Goal: Transaction & Acquisition: Book appointment/travel/reservation

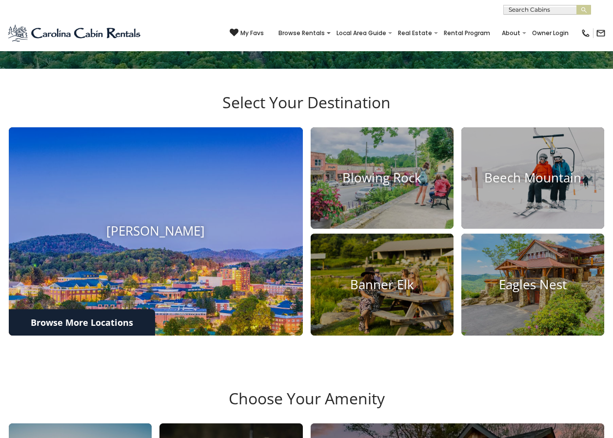
scroll to position [244, 0]
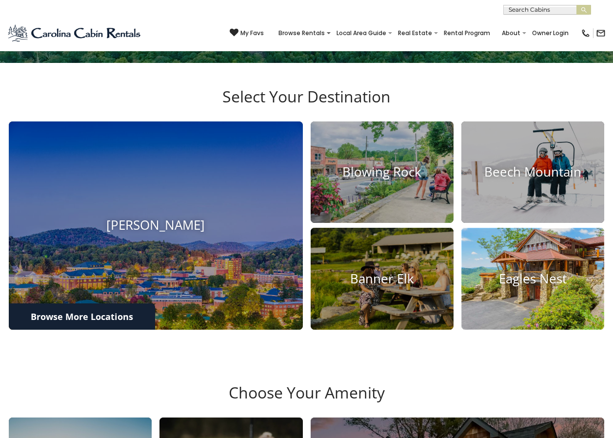
click at [535, 304] on img at bounding box center [533, 279] width 158 height 112
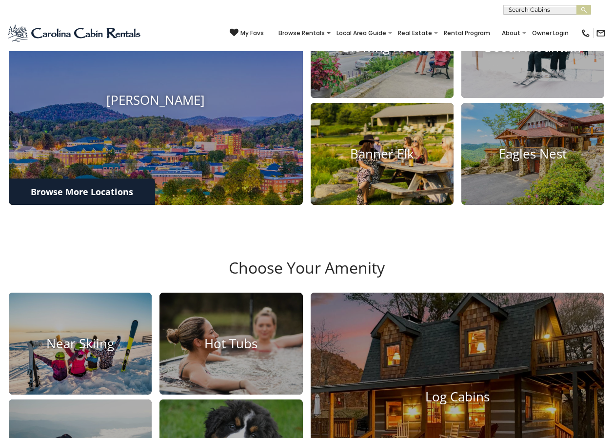
scroll to position [390, 0]
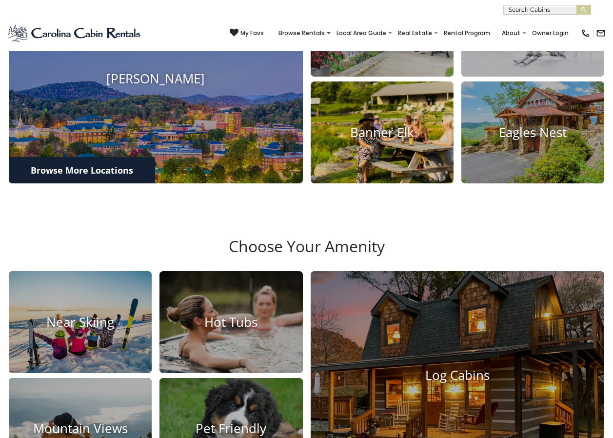
click at [375, 140] on h4 "Banner Elk" at bounding box center [382, 132] width 143 height 15
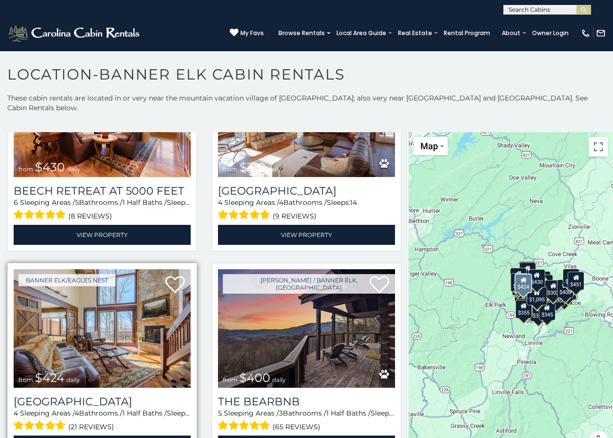
scroll to position [1171, 0]
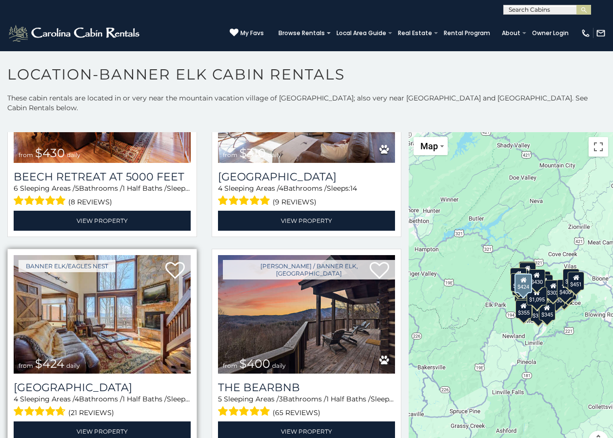
click at [44, 276] on img at bounding box center [102, 314] width 177 height 119
click at [111, 293] on img at bounding box center [102, 314] width 177 height 119
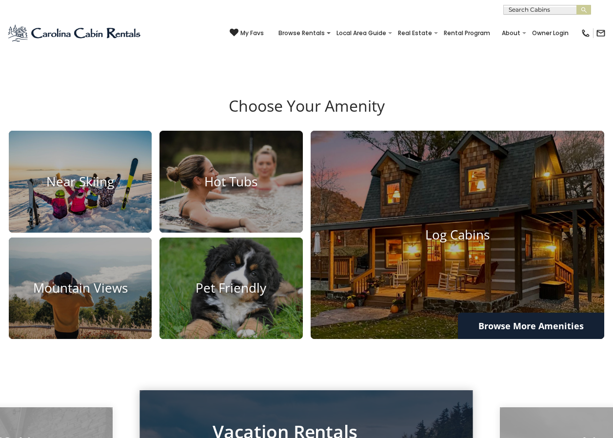
scroll to position [537, 0]
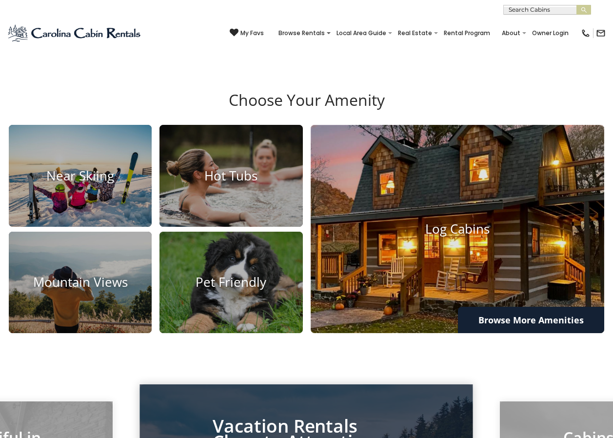
click at [478, 287] on img at bounding box center [457, 229] width 323 height 229
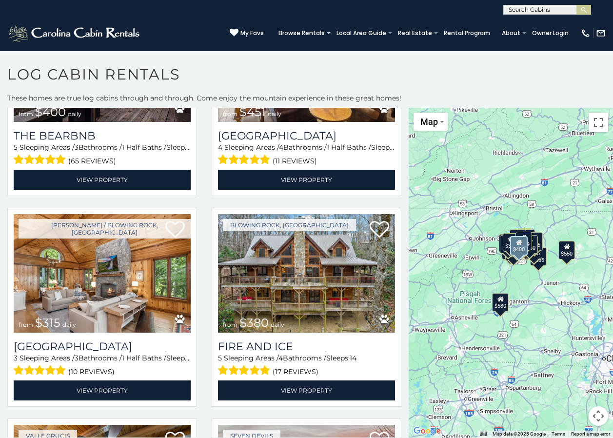
scroll to position [585, 0]
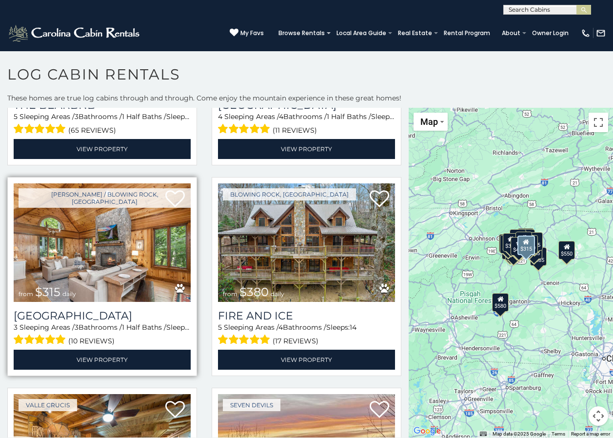
click at [135, 247] on img at bounding box center [102, 242] width 177 height 119
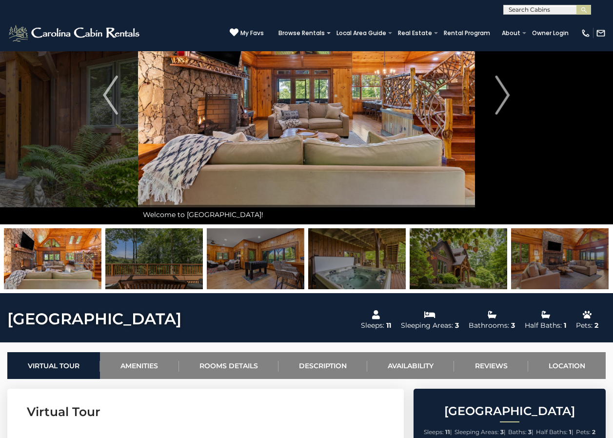
scroll to position [98, 0]
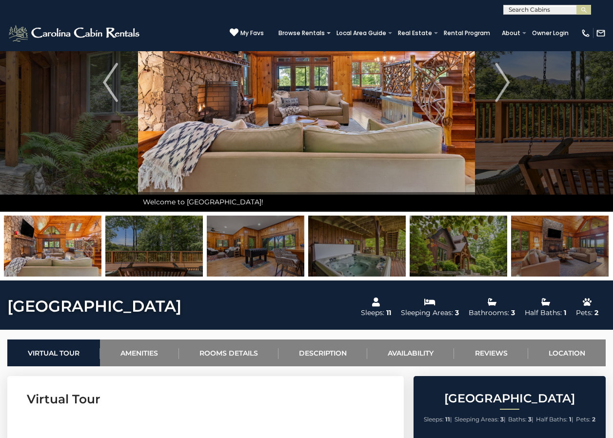
click at [179, 219] on img at bounding box center [154, 246] width 98 height 61
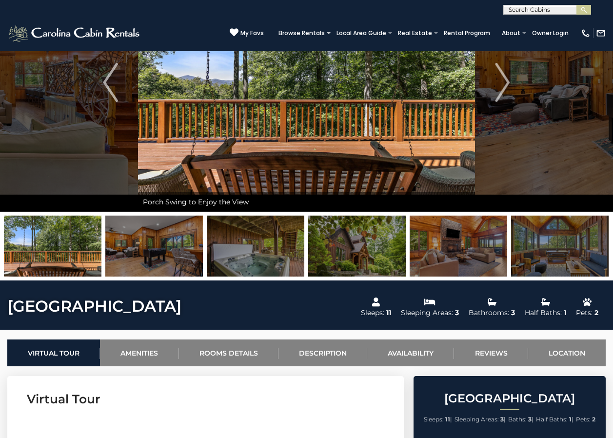
click at [160, 238] on img at bounding box center [154, 246] width 98 height 61
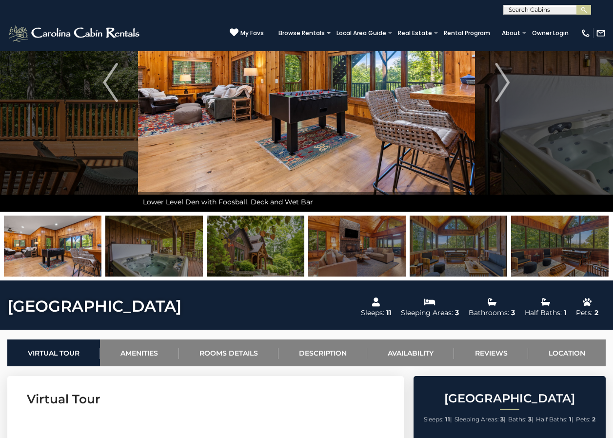
click at [258, 245] on img at bounding box center [256, 246] width 98 height 61
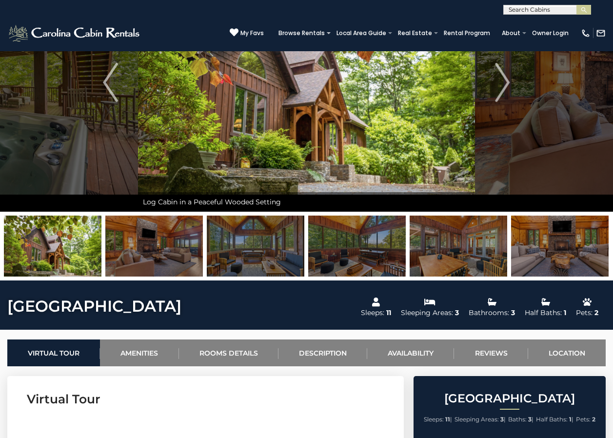
click at [184, 246] on img at bounding box center [154, 246] width 98 height 61
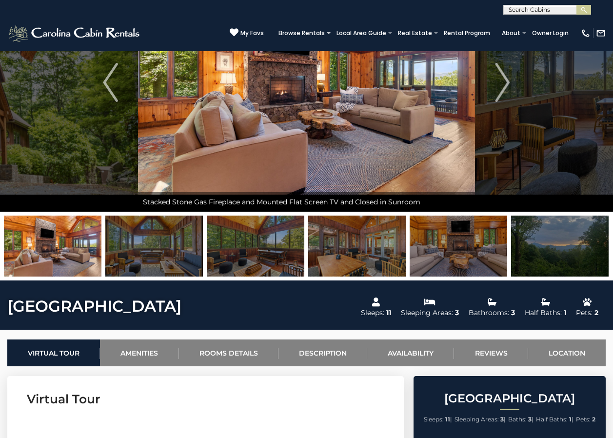
click at [184, 246] on img at bounding box center [154, 246] width 98 height 61
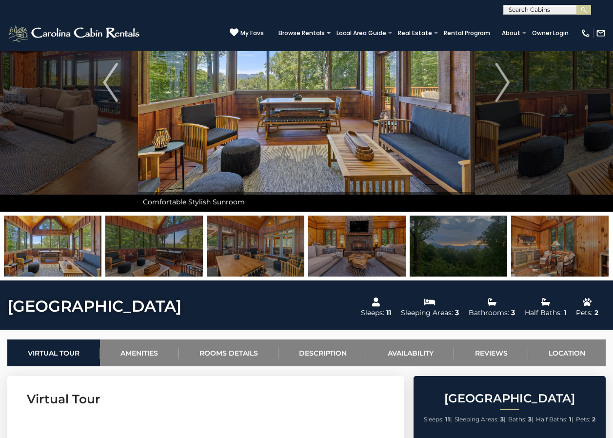
click at [171, 249] on img at bounding box center [154, 246] width 98 height 61
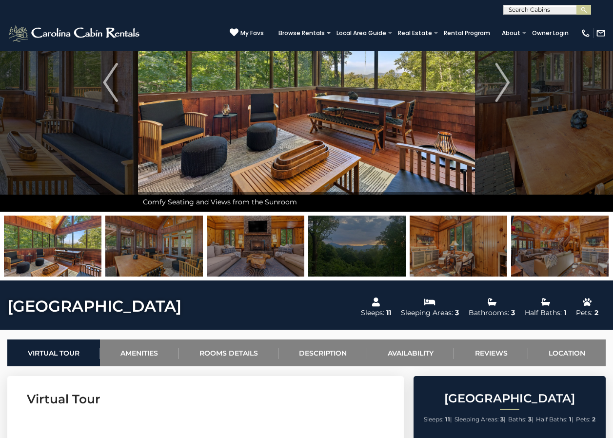
click at [256, 247] on img at bounding box center [256, 246] width 98 height 61
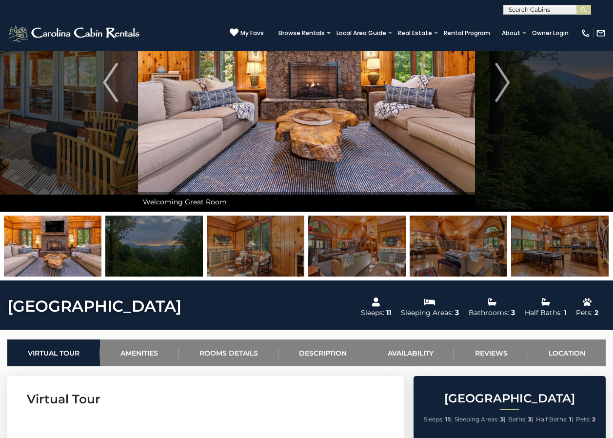
click at [262, 250] on img at bounding box center [256, 246] width 98 height 61
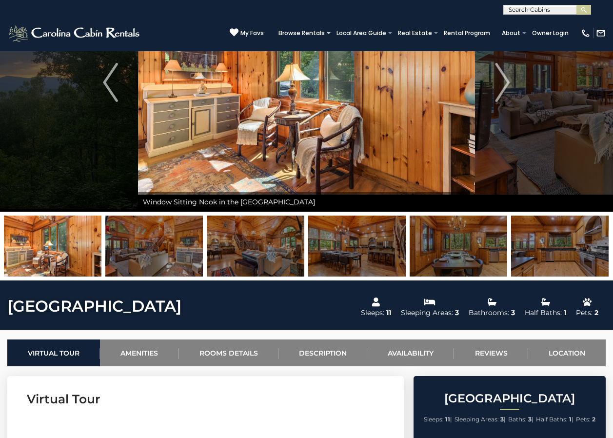
click at [189, 238] on img at bounding box center [154, 246] width 98 height 61
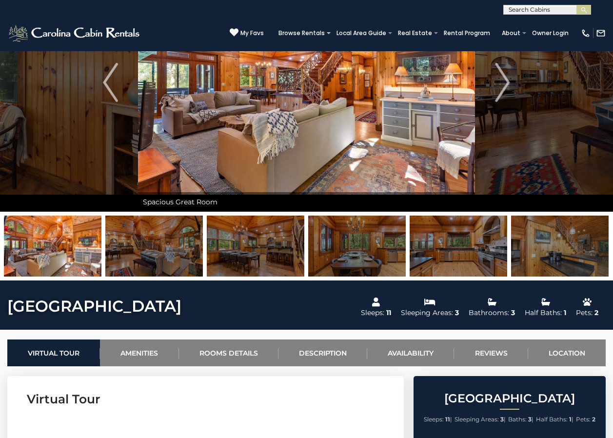
click at [241, 248] on img at bounding box center [256, 246] width 98 height 61
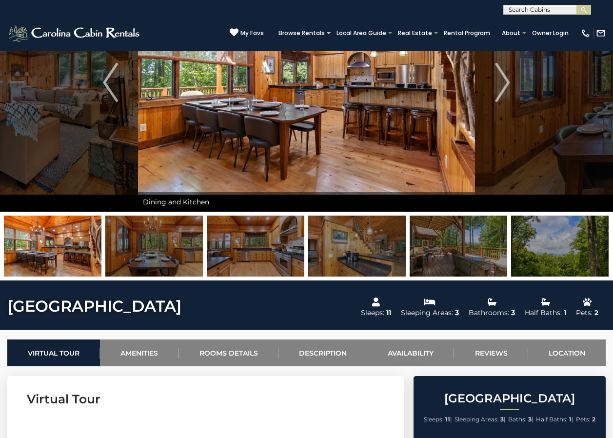
click at [280, 254] on img at bounding box center [256, 246] width 98 height 61
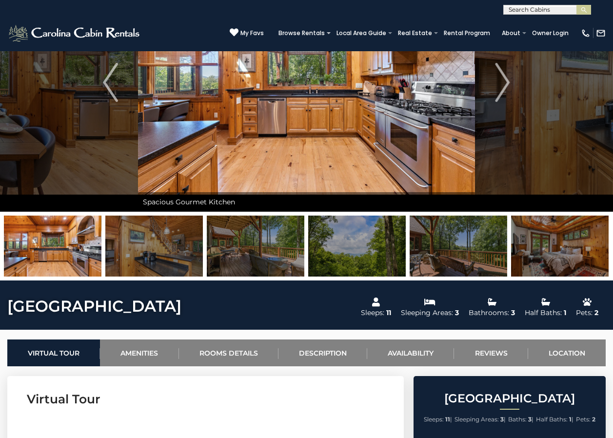
click at [258, 245] on img at bounding box center [256, 246] width 98 height 61
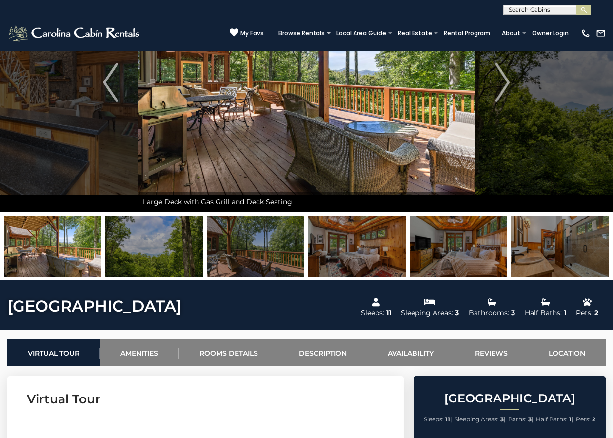
click at [277, 239] on img at bounding box center [256, 246] width 98 height 61
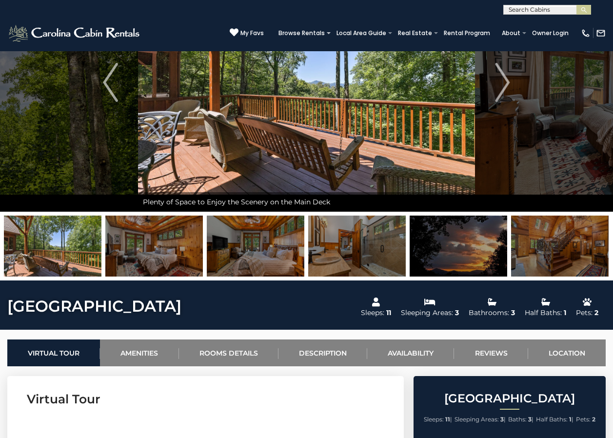
click at [279, 239] on img at bounding box center [256, 246] width 98 height 61
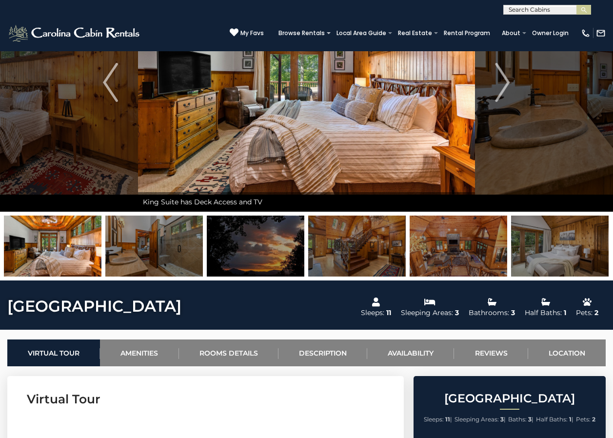
click at [355, 250] on img at bounding box center [357, 246] width 98 height 61
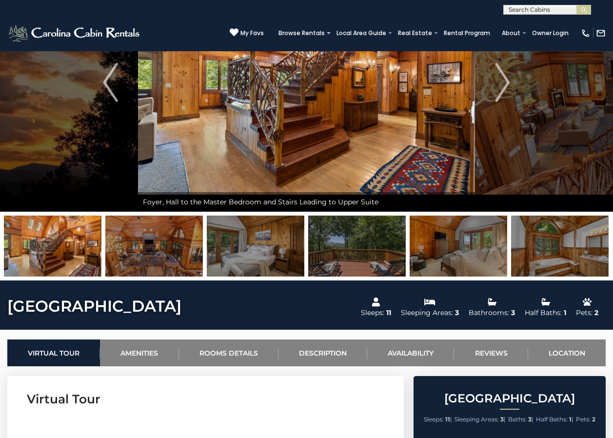
click at [426, 247] on img at bounding box center [459, 246] width 98 height 61
